Goal: Complete application form

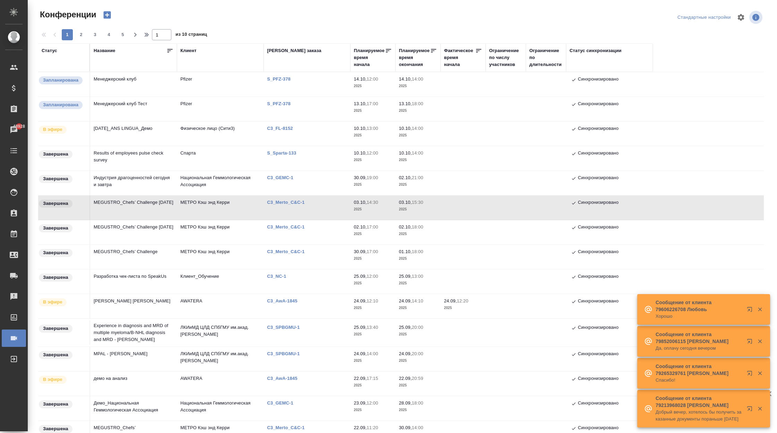
drag, startPoint x: 299, startPoint y: 78, endPoint x: 262, endPoint y: 77, distance: 37.1
click at [262, 77] on tr "Запланирована Менеджерский клуб Pfizer S_PFZ-378 14.10, 12:00 2025 14.10, 14:00…" at bounding box center [401, 84] width 726 height 25
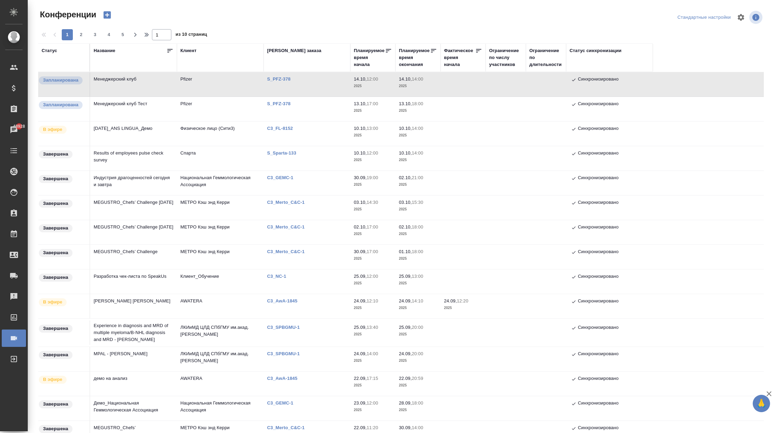
drag, startPoint x: 264, startPoint y: 78, endPoint x: 299, endPoint y: 78, distance: 35.4
click at [299, 78] on td "S_PFZ-378" at bounding box center [307, 84] width 87 height 24
click at [284, 80] on p "S_PFZ-378" at bounding box center [281, 78] width 29 height 5
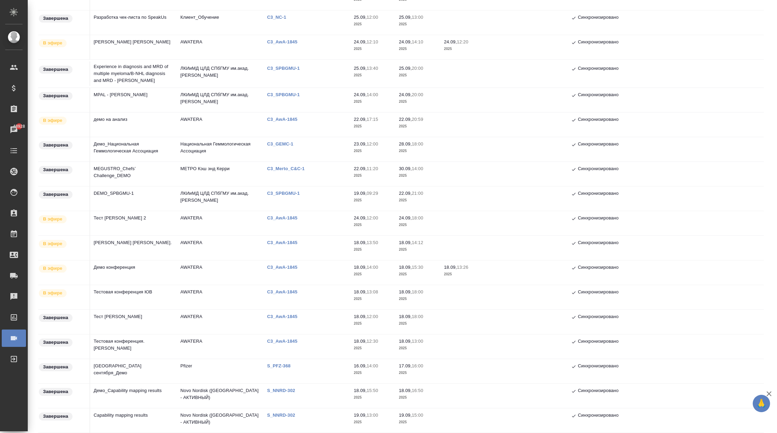
click at [275, 363] on p "S_PFZ-368" at bounding box center [281, 365] width 29 height 5
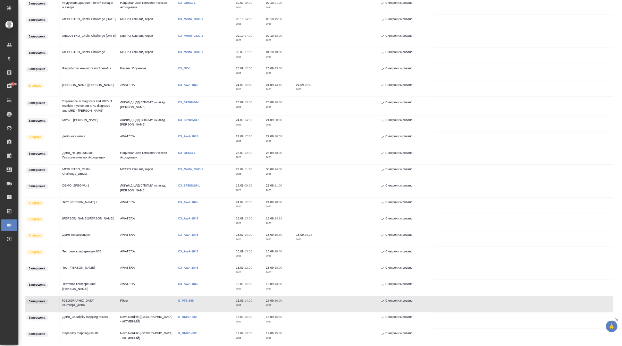
scroll to position [3, 0]
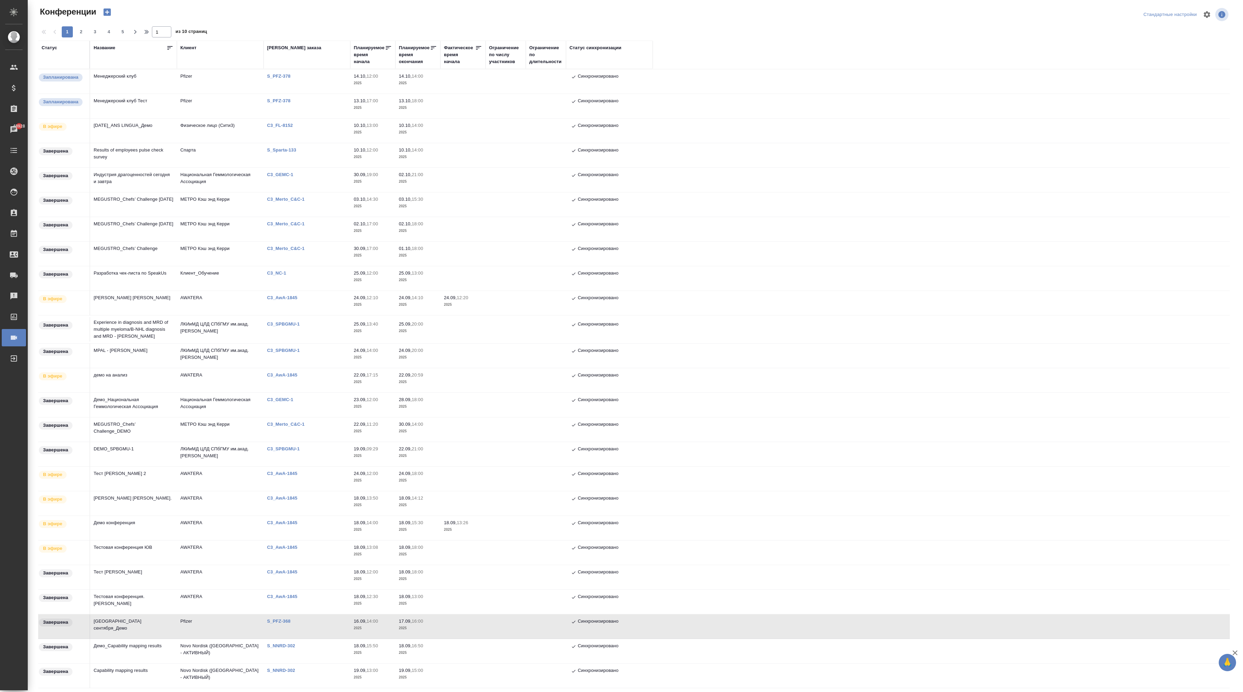
click at [777, 153] on tr "Завершена Results of employees pulse check survey Спарта S_Sparta-133 10.10, 12…" at bounding box center [634, 155] width 1192 height 25
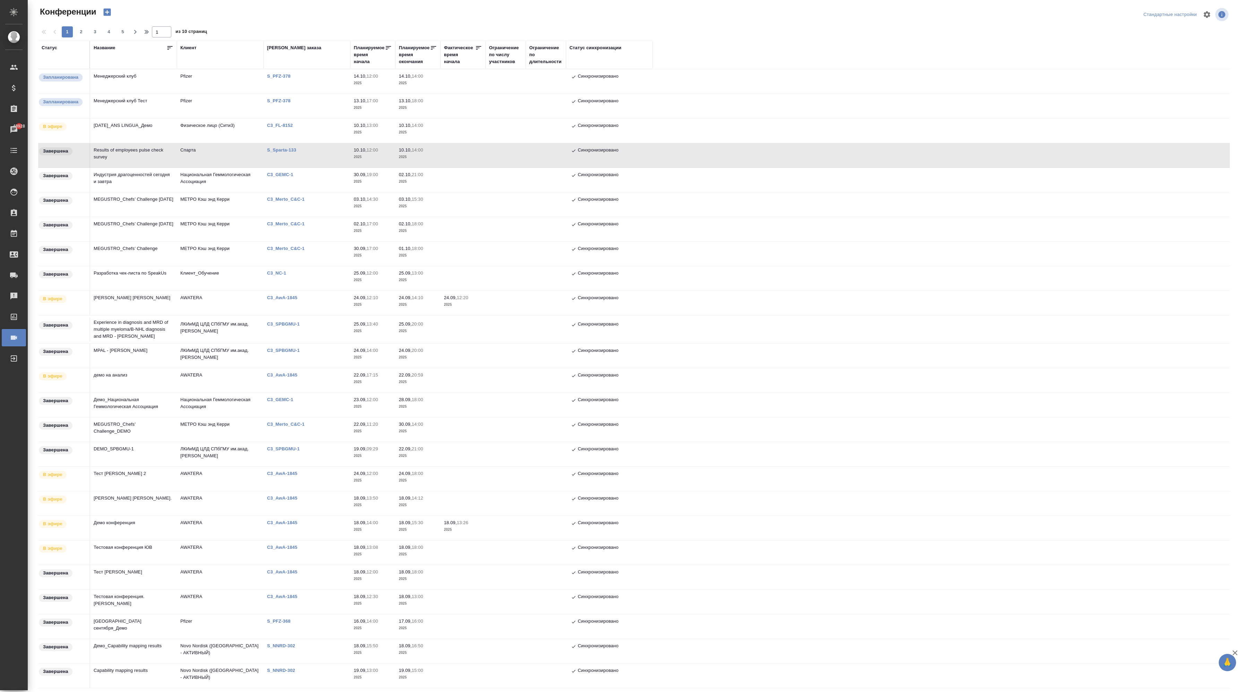
click at [546, 15] on div at bounding box center [636, 14] width 399 height 17
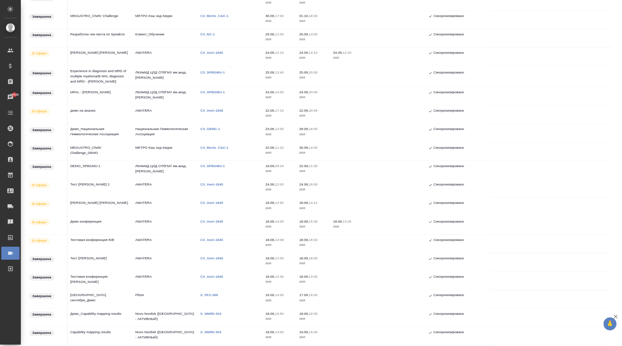
scroll to position [0, 0]
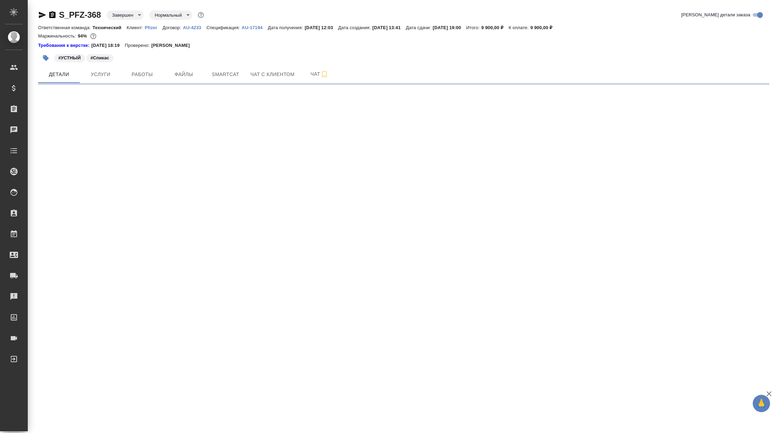
select select "RU"
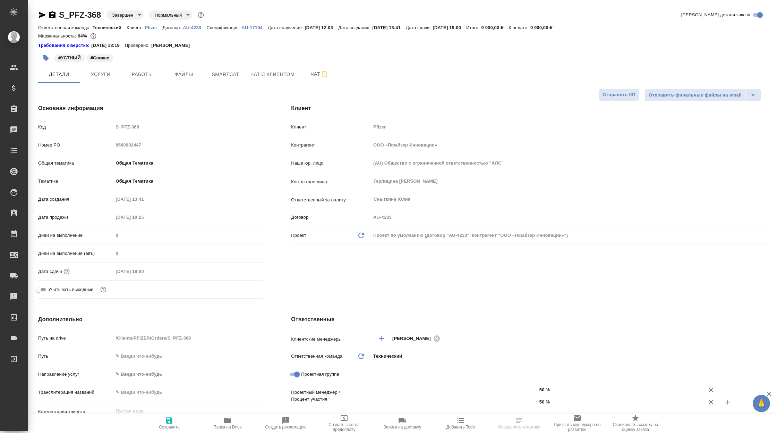
type textarea "x"
type input "Федотова Ирина"
type input "Баданян Артак"
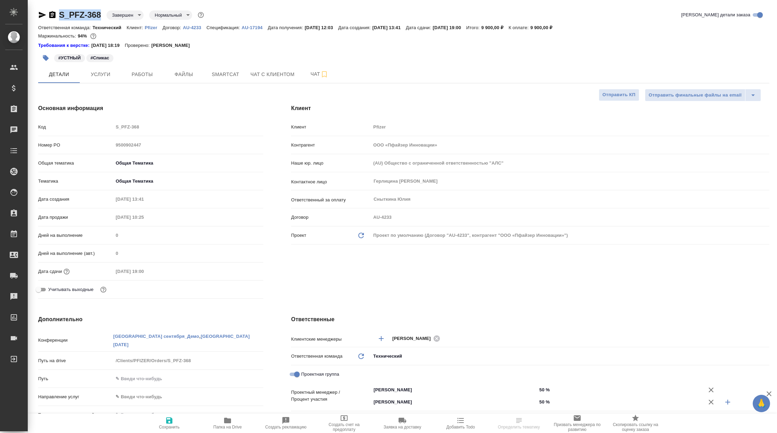
drag, startPoint x: 102, startPoint y: 14, endPoint x: 60, endPoint y: 16, distance: 41.7
click at [60, 16] on div "S_PFZ-368 Завершен closed Нормальный normal" at bounding box center [121, 14] width 167 height 11
type textarea "x"
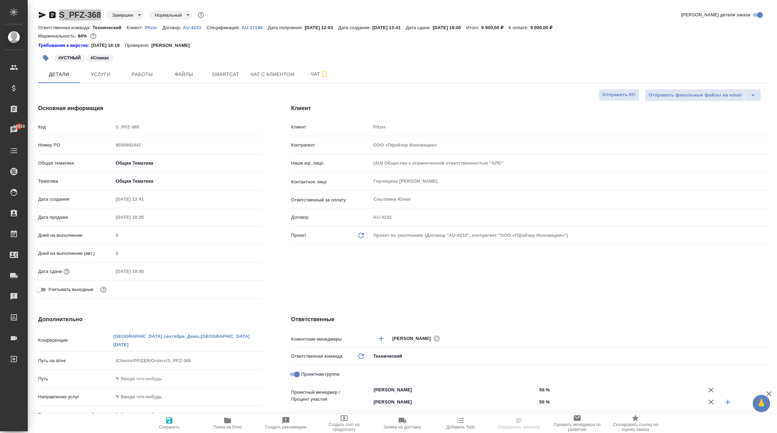
select select "RU"
type textarea "x"
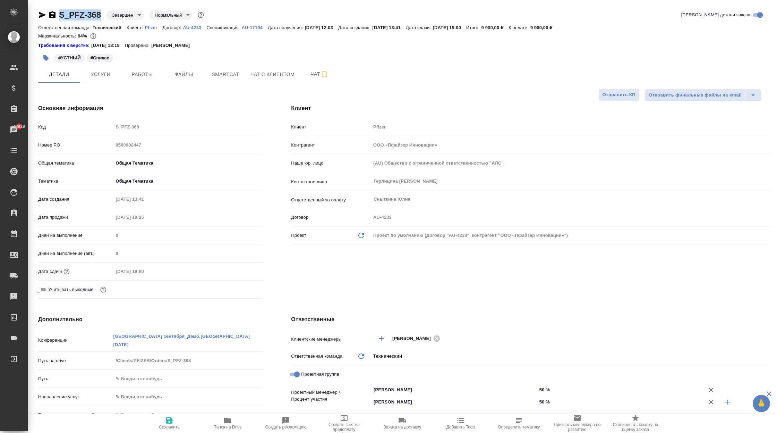
type textarea "x"
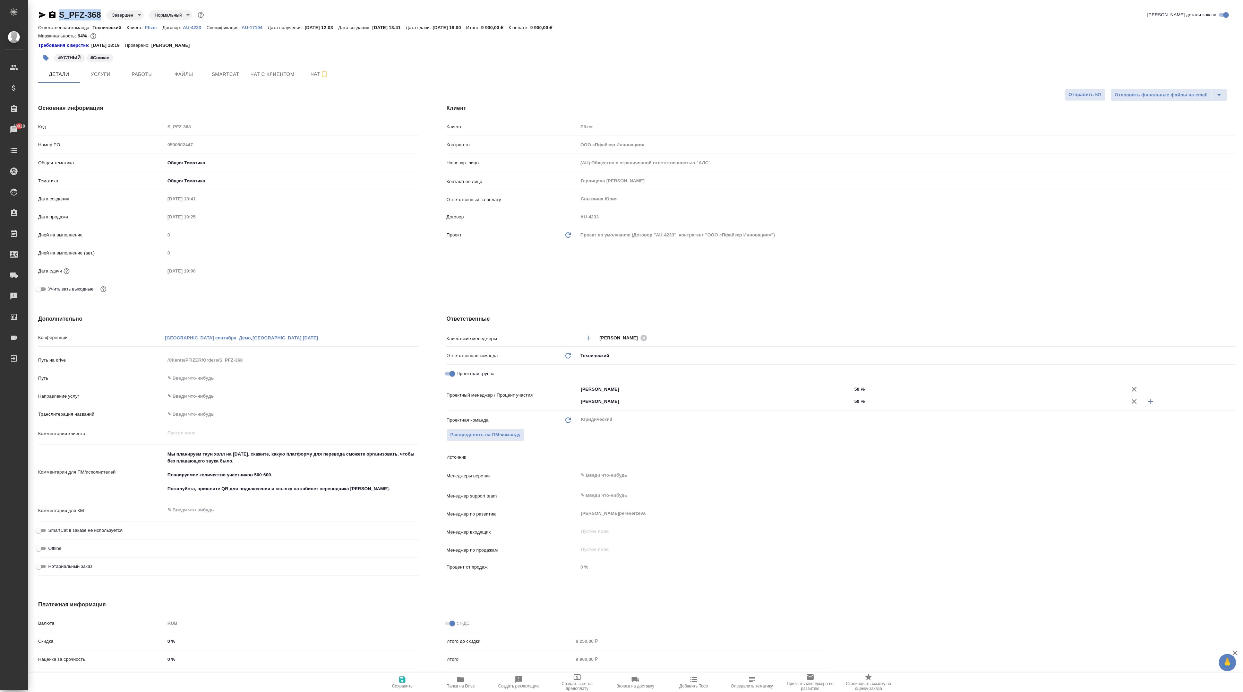
type textarea "x"
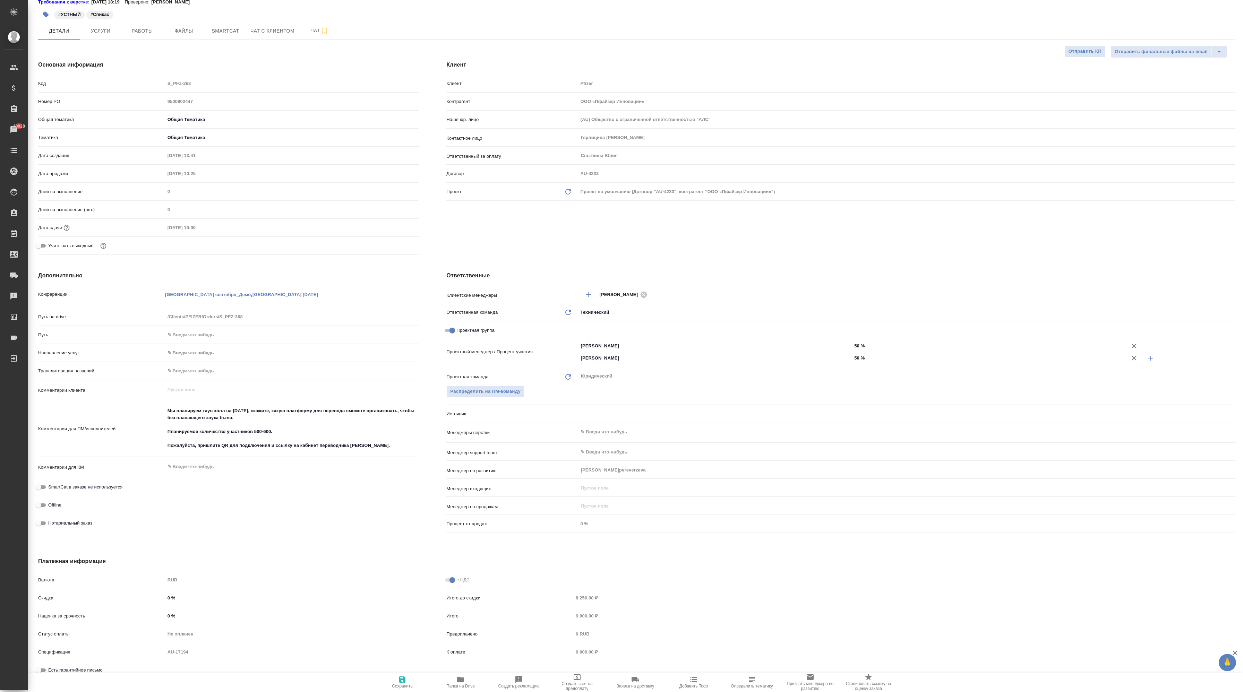
type textarea "x"
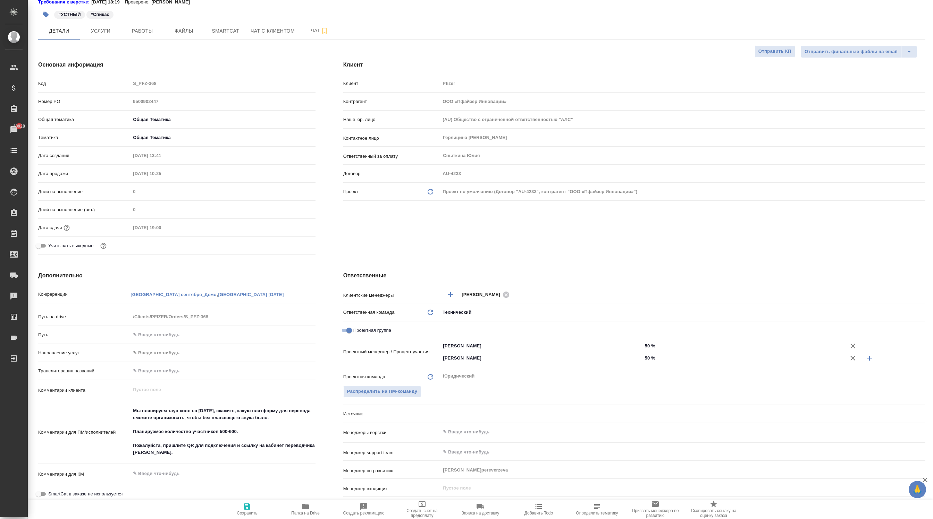
type textarea "x"
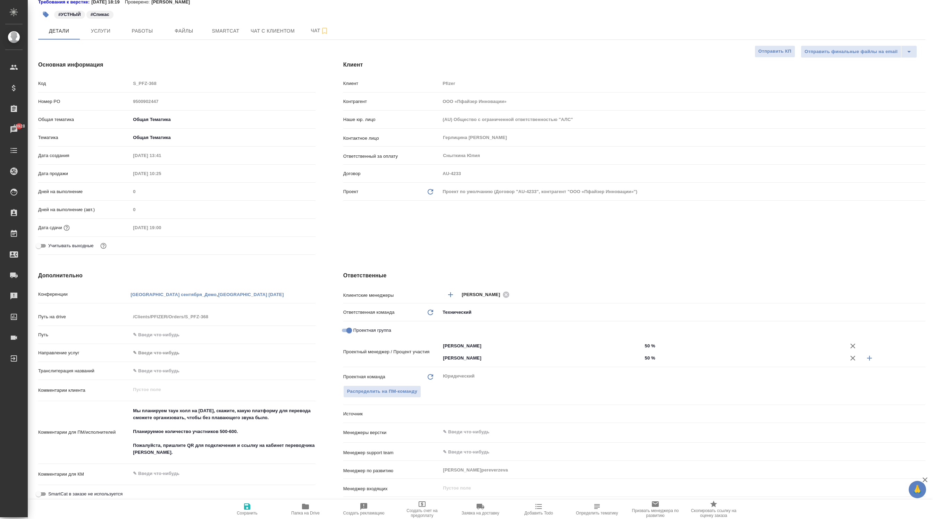
type textarea "x"
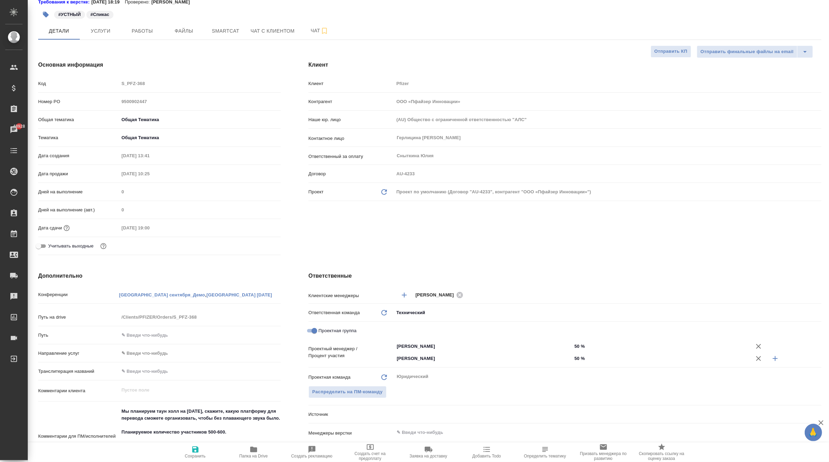
type textarea "x"
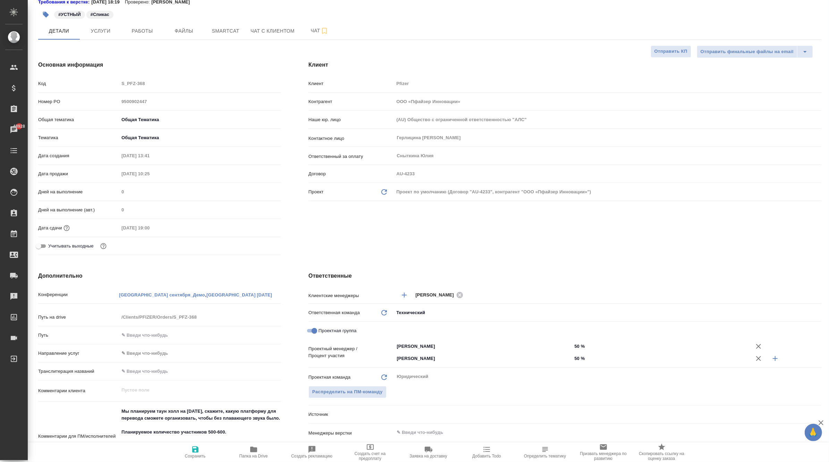
type textarea "x"
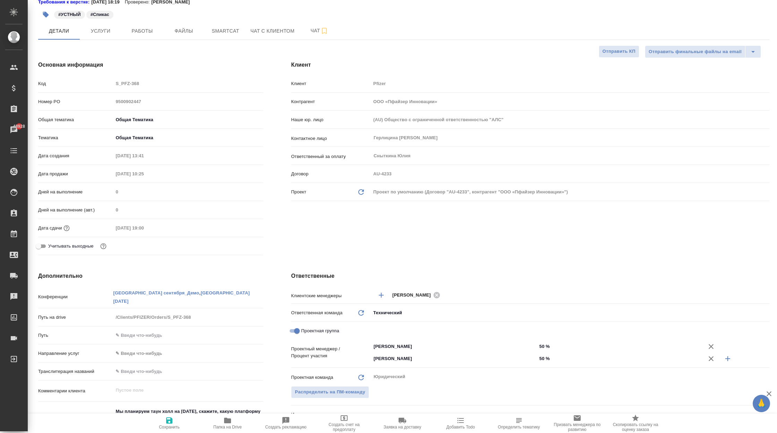
type textarea "x"
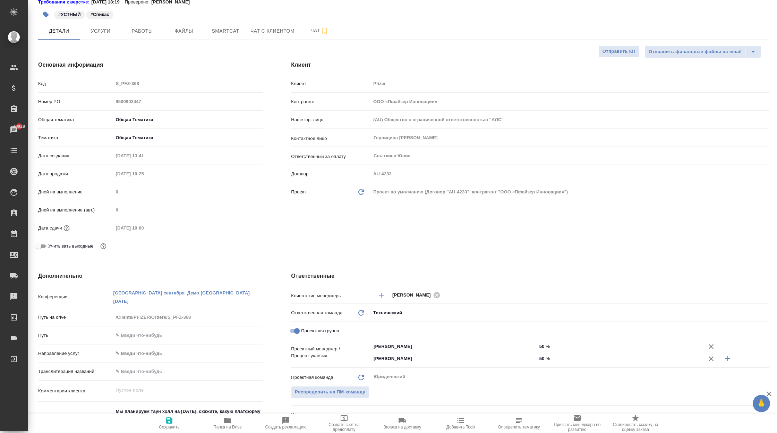
type textarea "x"
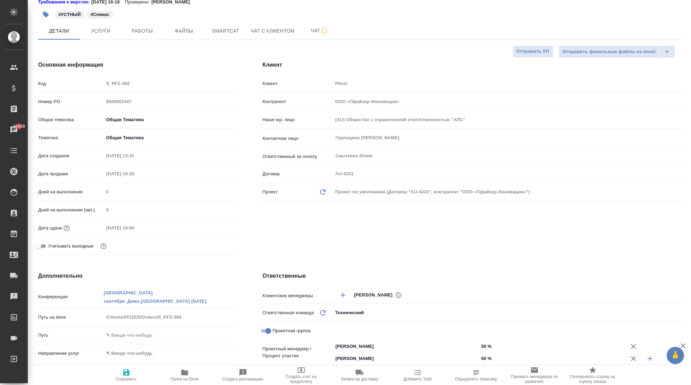
type textarea "x"
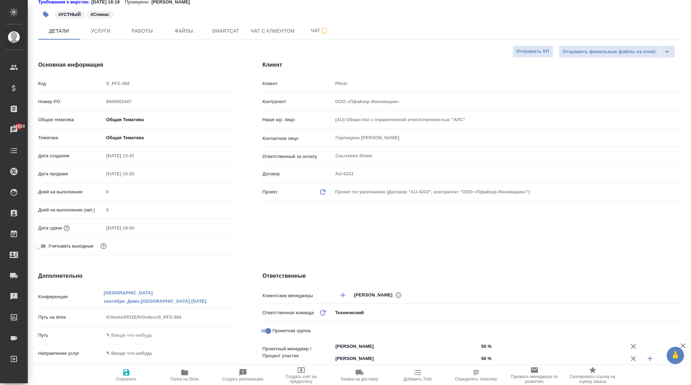
type textarea "x"
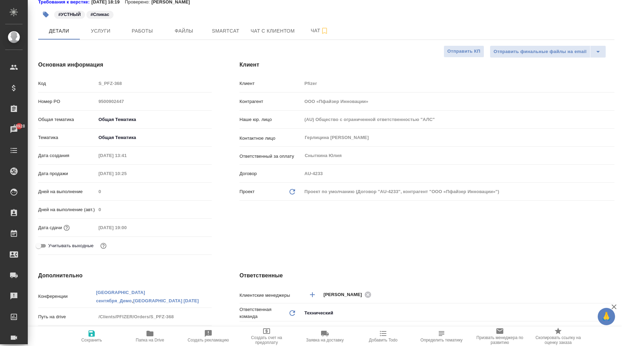
type textarea "x"
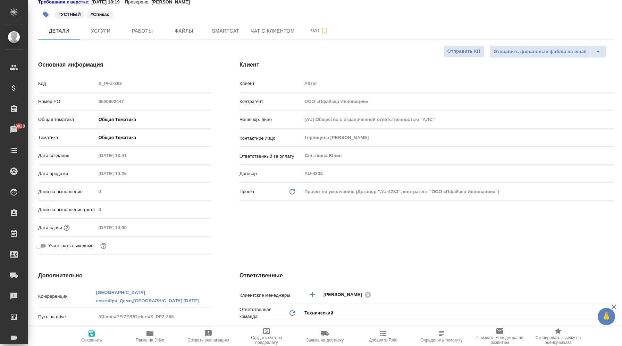
type textarea "x"
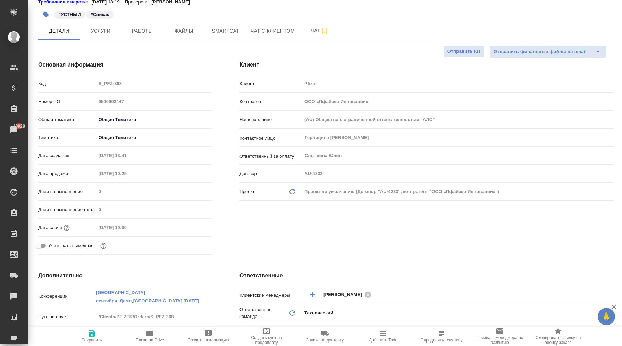
type textarea "x"
